Goal: Information Seeking & Learning: Understand process/instructions

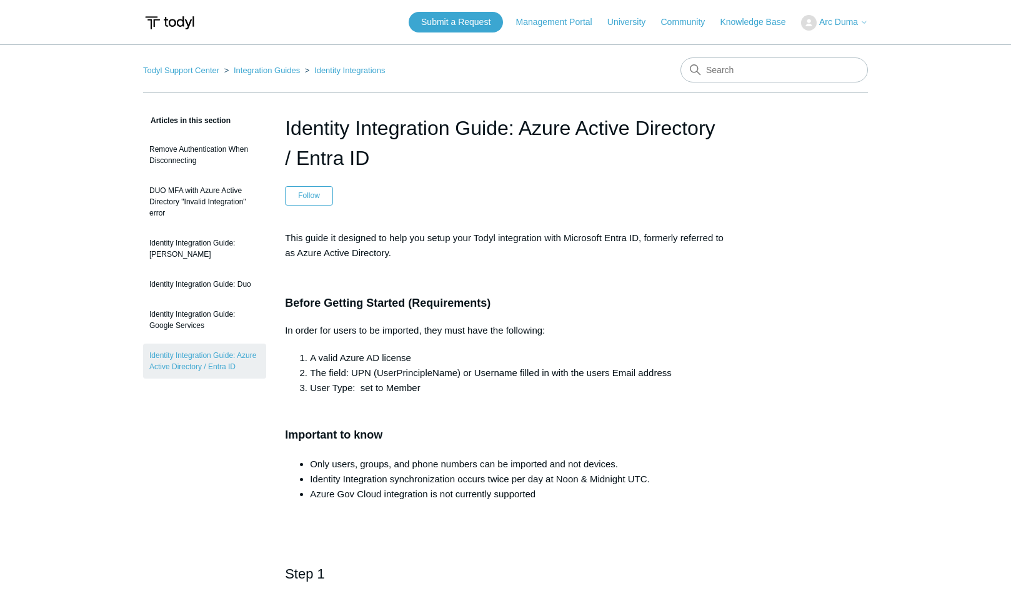
click at [531, 251] on p "This guide it designed to help you setup your Todyl integration with Microsoft …" at bounding box center [505, 245] width 441 height 30
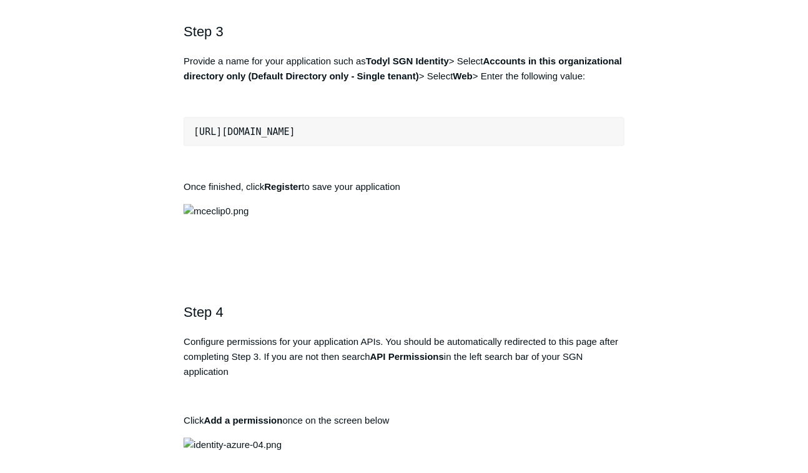
scroll to position [899, 0]
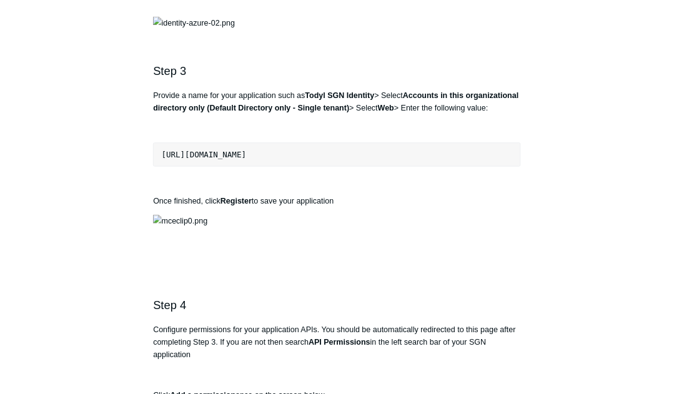
scroll to position [799, 0]
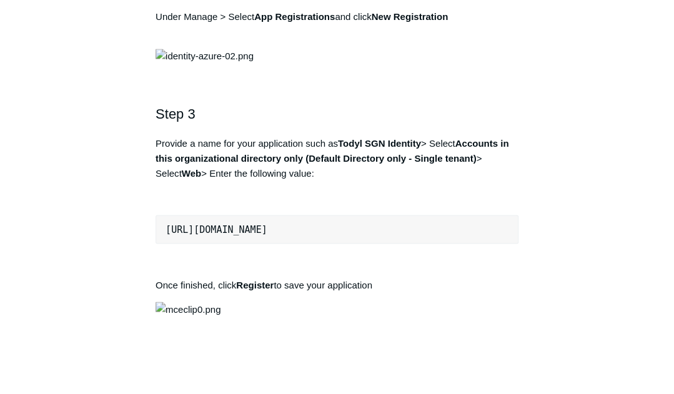
click at [518, 39] on p "Under Manage > Select App Registrations and click New Registration" at bounding box center [337, 24] width 363 height 30
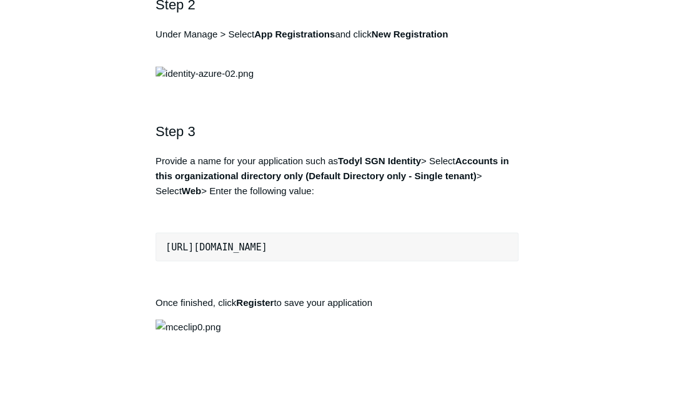
scroll to position [841, 0]
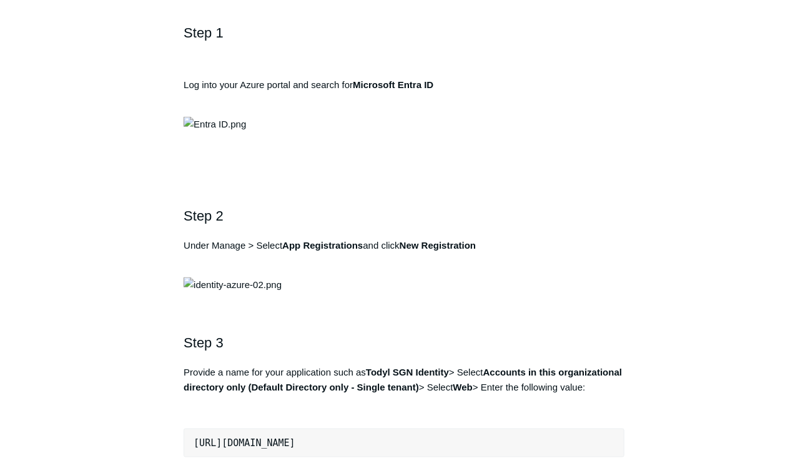
scroll to position [441, 0]
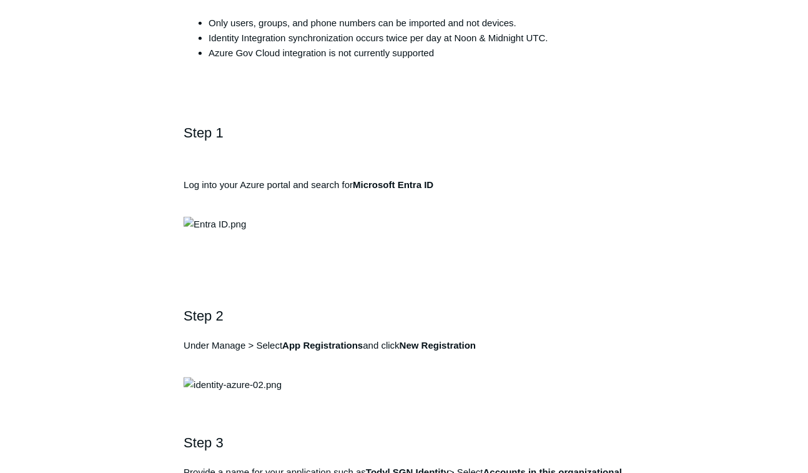
drag, startPoint x: 277, startPoint y: 187, endPoint x: 270, endPoint y: 187, distance: 6.9
click at [270, 187] on p "Log into your Azure portal and search for Microsoft Entra ID" at bounding box center [404, 192] width 441 height 30
drag, startPoint x: 270, startPoint y: 187, endPoint x: 233, endPoint y: 187, distance: 37.5
click at [234, 188] on p "Log into your Azure portal and search for Microsoft Entra ID" at bounding box center [404, 192] width 441 height 30
click at [232, 187] on p "Log into your Azure portal and search for Microsoft Entra ID" at bounding box center [404, 192] width 441 height 30
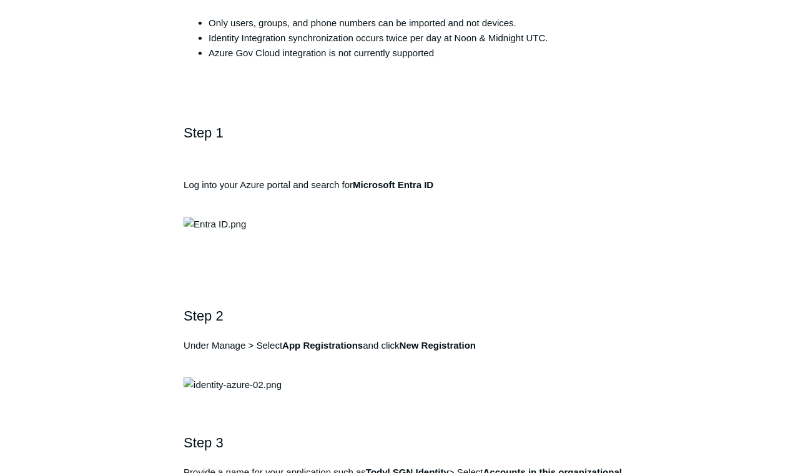
click at [231, 182] on p "Log into your Azure portal and search for Microsoft Entra ID" at bounding box center [404, 192] width 441 height 30
drag, startPoint x: 297, startPoint y: 182, endPoint x: 342, endPoint y: 188, distance: 44.7
click at [298, 182] on p "Log into your Azure portal and search for Microsoft Entra ID" at bounding box center [404, 192] width 441 height 30
drag, startPoint x: 355, startPoint y: 185, endPoint x: 487, endPoint y: 182, distance: 131.8
click at [487, 182] on p "Log into your Azure portal and search for Microsoft Entra ID" at bounding box center [404, 192] width 441 height 30
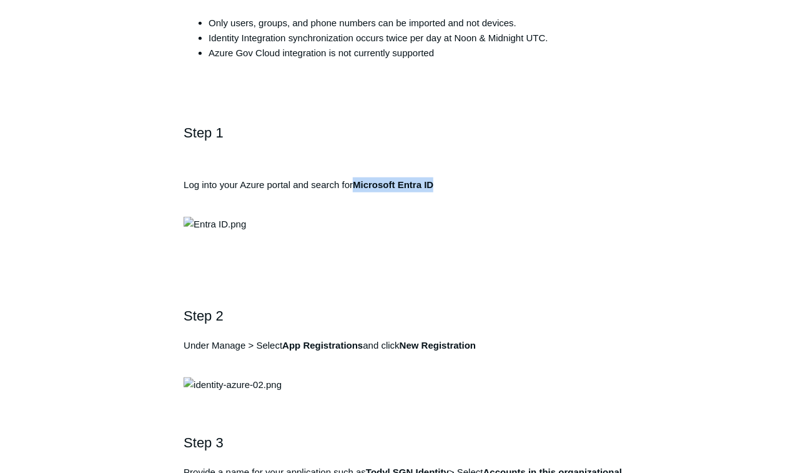
copy strong "Microsoft Entra ID"
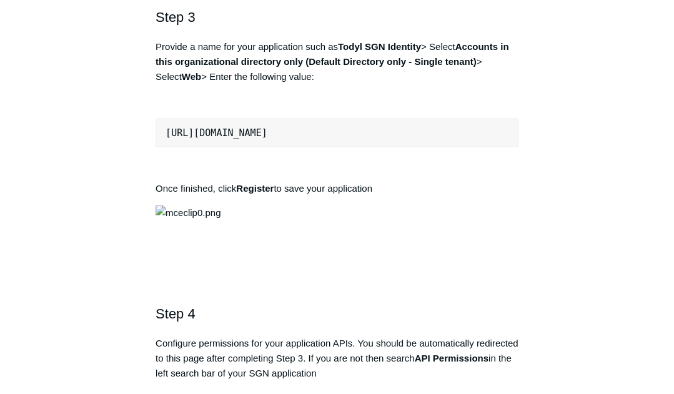
scroll to position [910, 0]
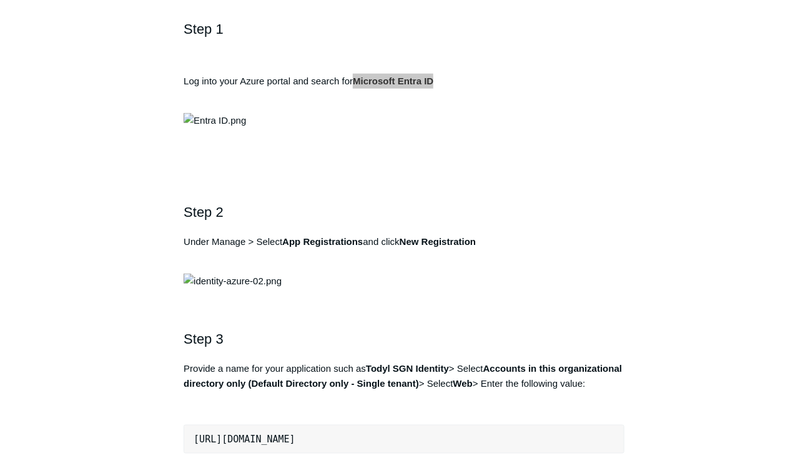
scroll to position [567, 0]
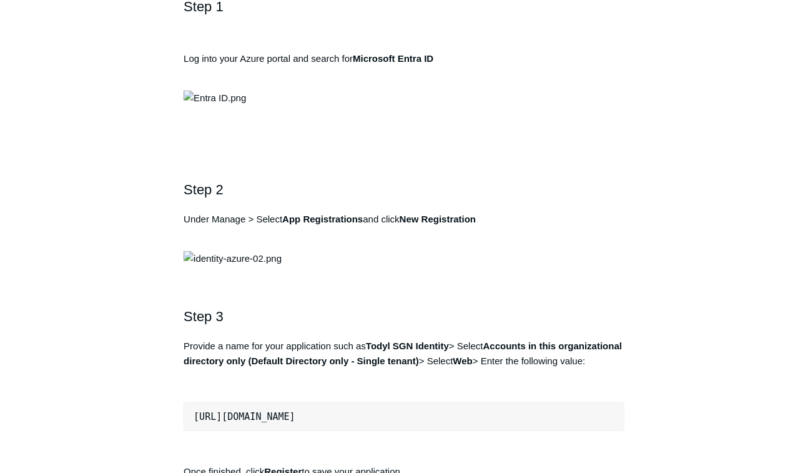
click at [535, 32] on h2 "Step 1" at bounding box center [404, 18] width 441 height 44
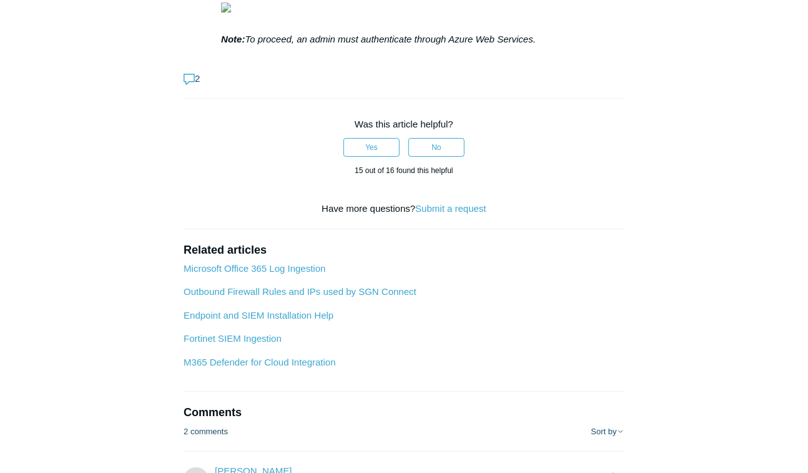
scroll to position [4214, 0]
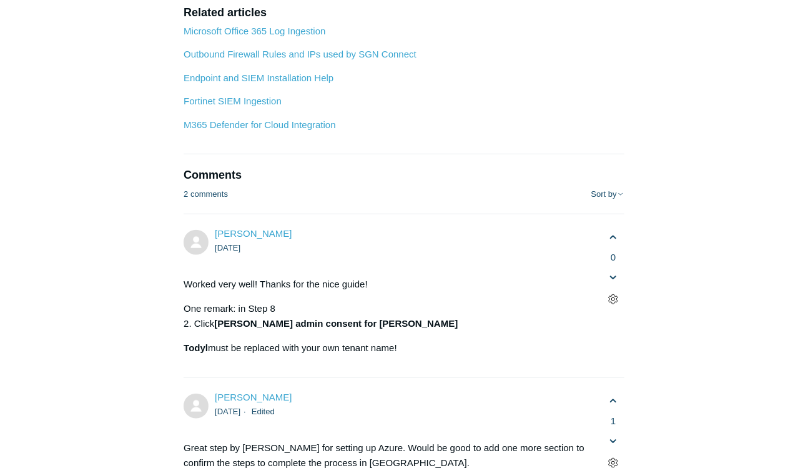
scroll to position [4364, 0]
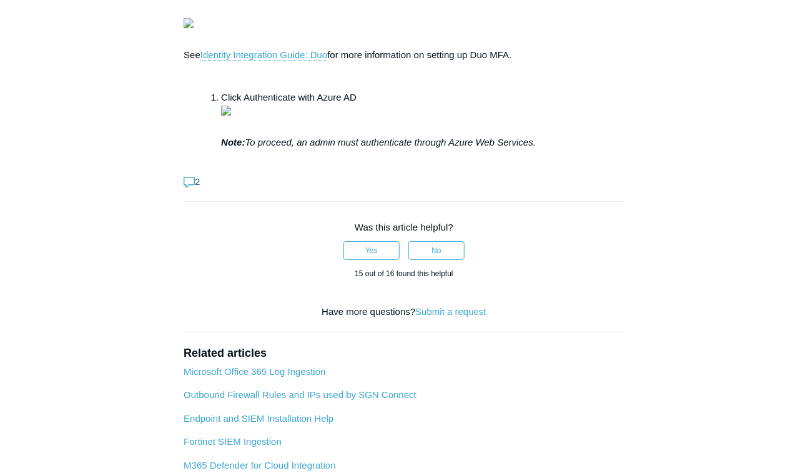
scroll to position [4115, 0]
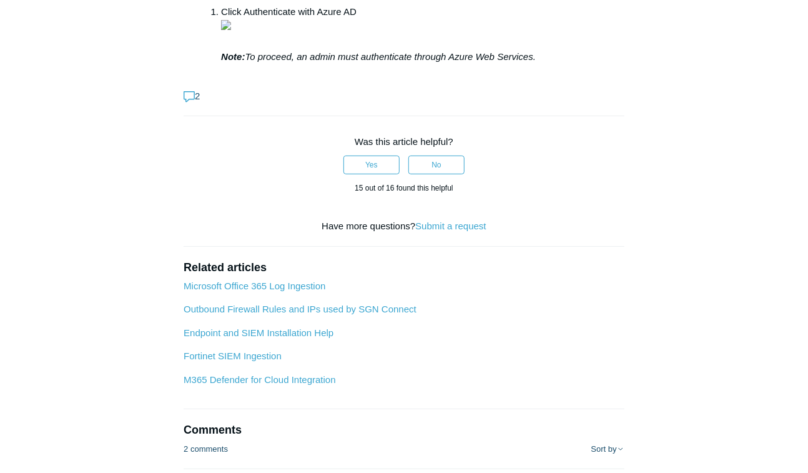
scroll to position [4065, 0]
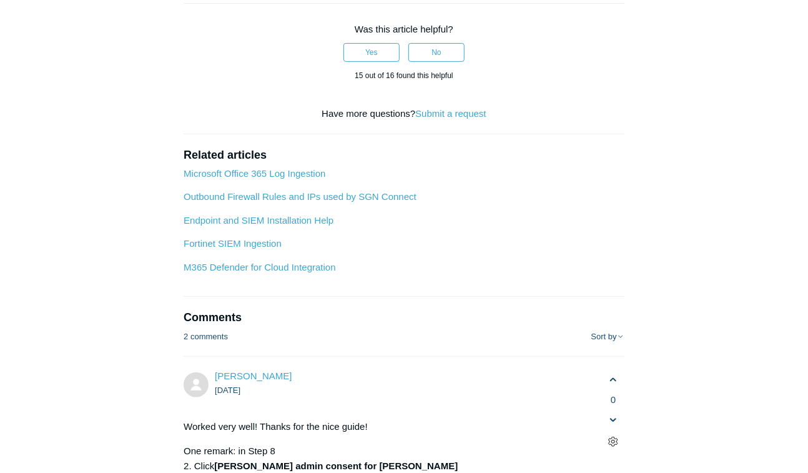
scroll to position [4264, 0]
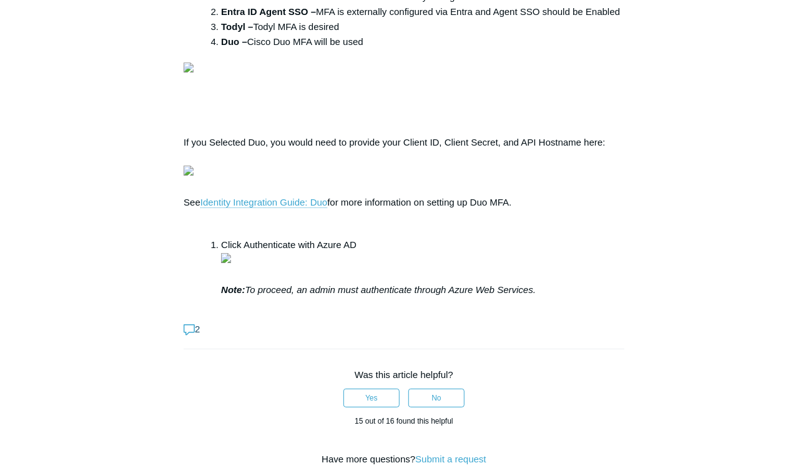
scroll to position [3965, 0]
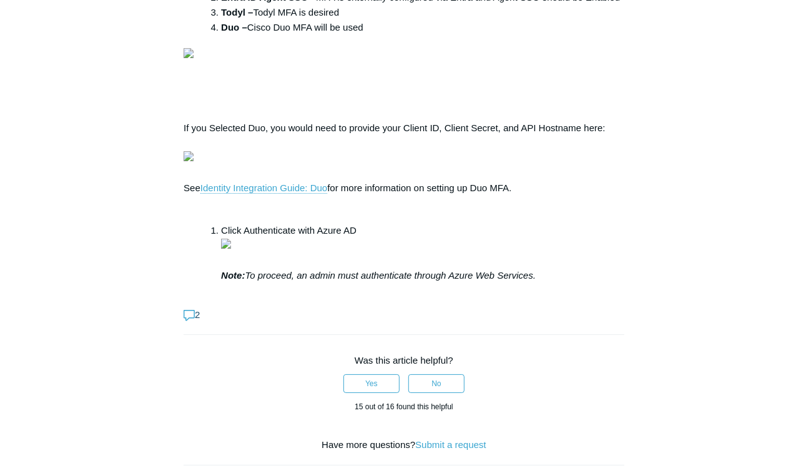
scroll to position [3865, 0]
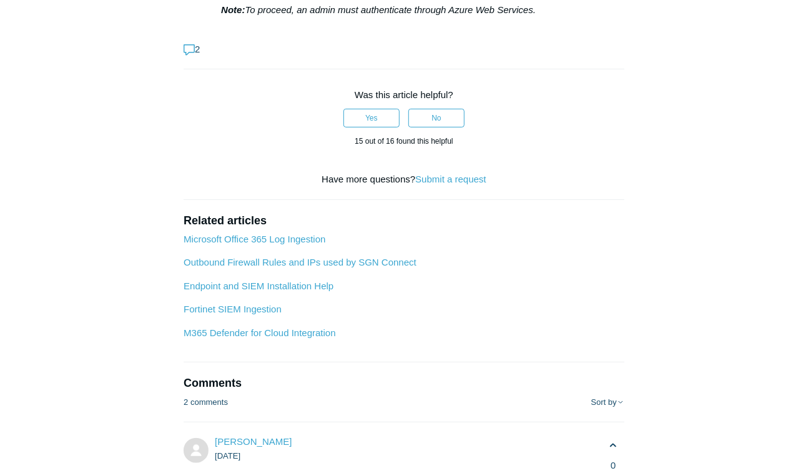
scroll to position [4165, 0]
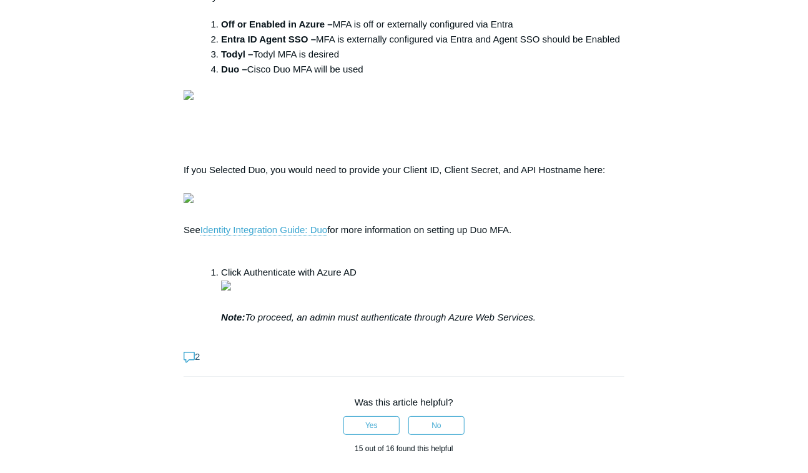
scroll to position [3815, 0]
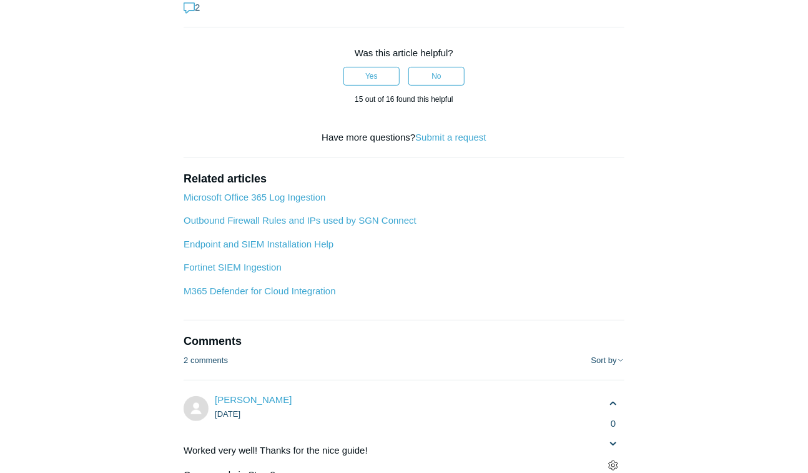
scroll to position [4165, 0]
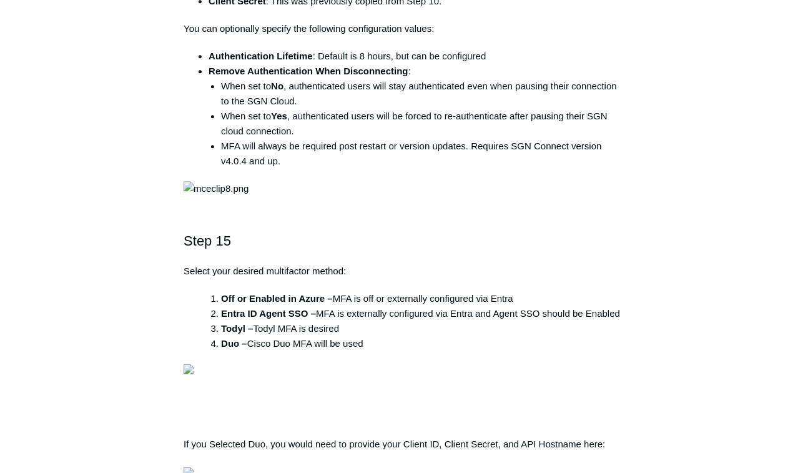
scroll to position [3465, 0]
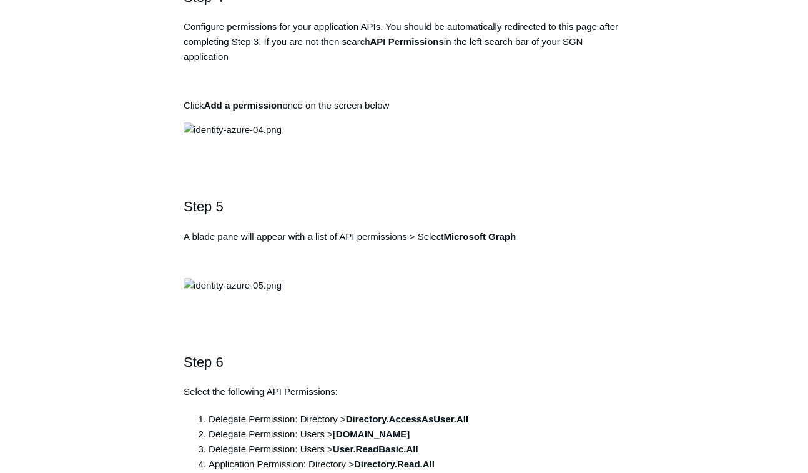
scroll to position [1158, 0]
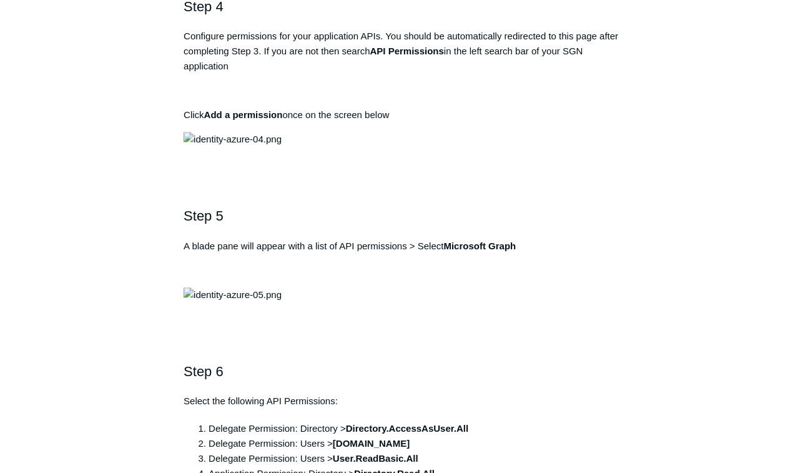
copy div "[URL][DOMAIN_NAME]"
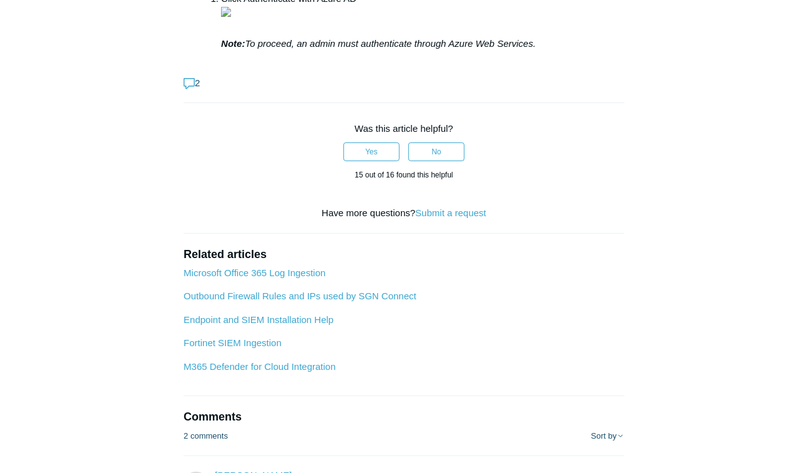
scroll to position [4256, 0]
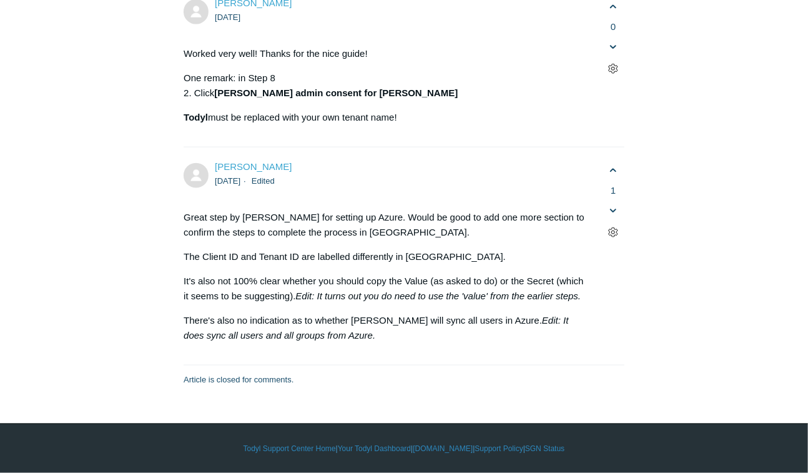
scroll to position [7753, 0]
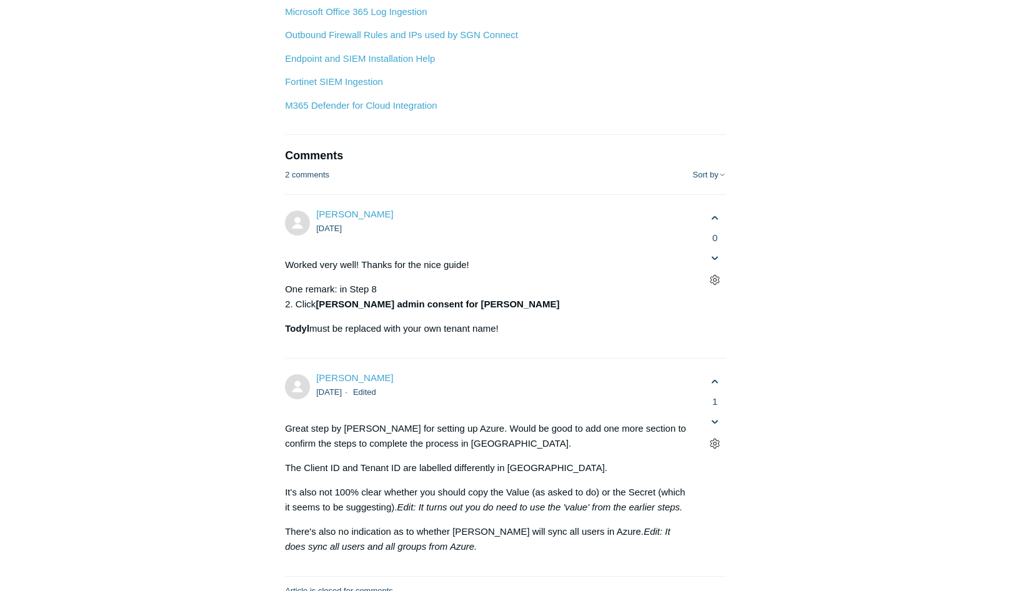
scroll to position [4372, 0]
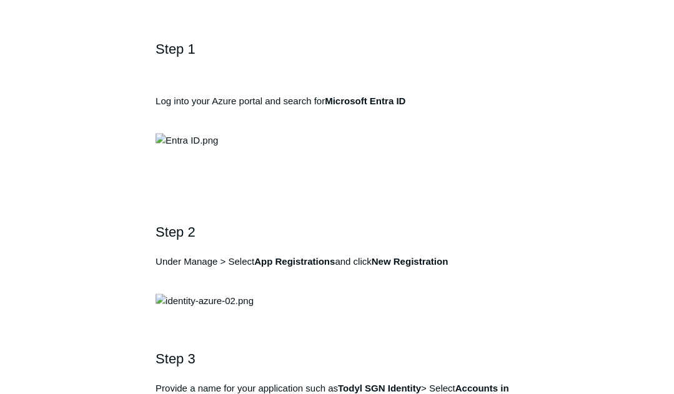
scroll to position [562, 0]
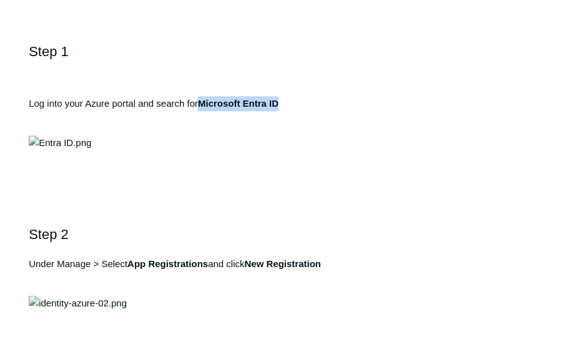
drag, startPoint x: 281, startPoint y: 100, endPoint x: 200, endPoint y: 103, distance: 80.6
click at [200, 103] on p "Log into your Azure portal and search for Microsoft Entra ID" at bounding box center [289, 111] width 520 height 30
copy strong "Microsoft Entra ID"
click at [87, 151] on img at bounding box center [60, 143] width 62 height 15
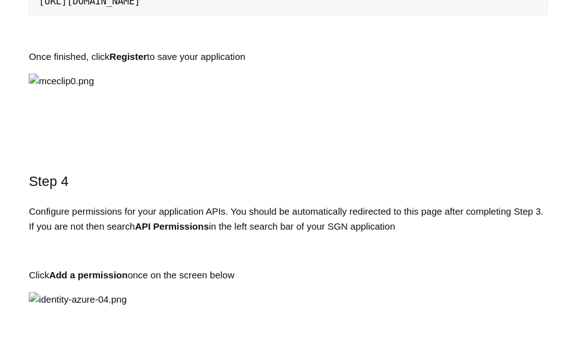
scroll to position [1026, 0]
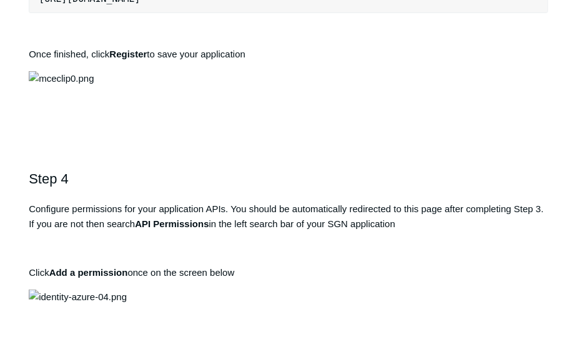
drag, startPoint x: 350, startPoint y: 52, endPoint x: 373, endPoint y: 100, distance: 52.5
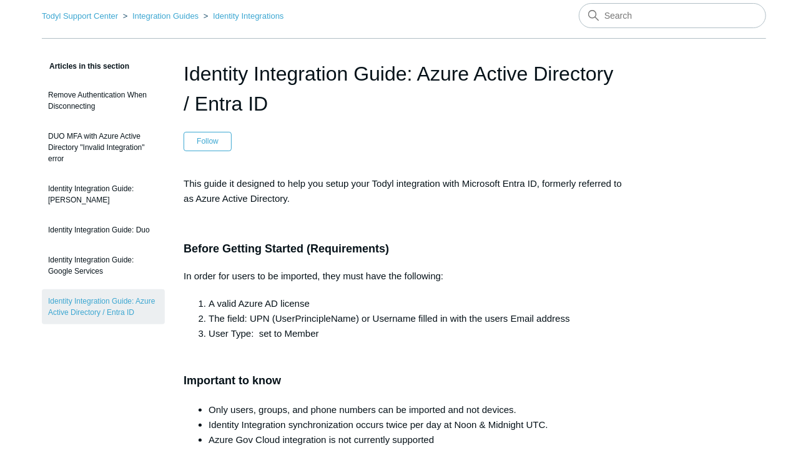
scroll to position [150, 0]
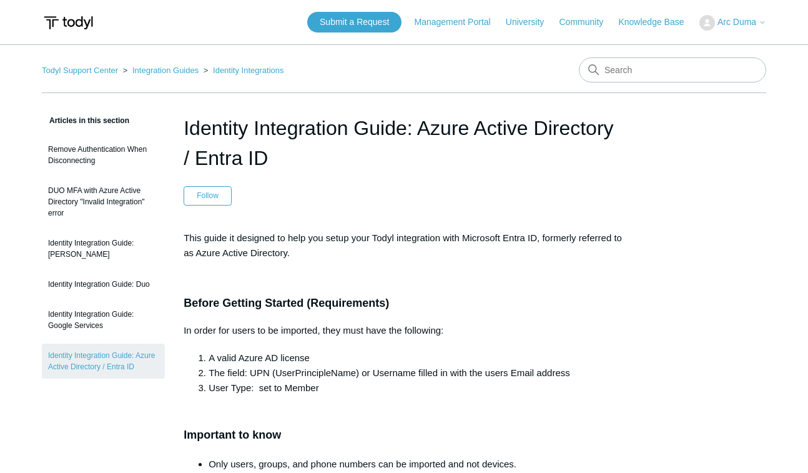
scroll to position [7753, 0]
